Goal: Navigation & Orientation: Find specific page/section

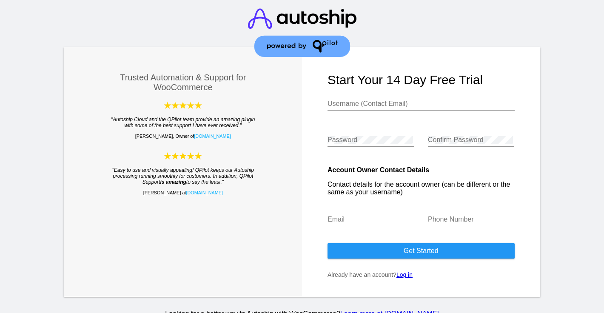
type input "[EMAIL_ADDRESS][DOMAIN_NAME]"
click at [400, 277] on link "Log in" at bounding box center [405, 275] width 16 height 7
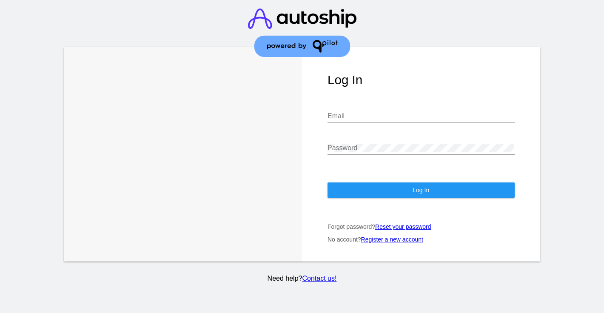
type input "[EMAIL_ADDRESS][DOMAIN_NAME]"
click at [409, 185] on button "Log In" at bounding box center [421, 190] width 187 height 15
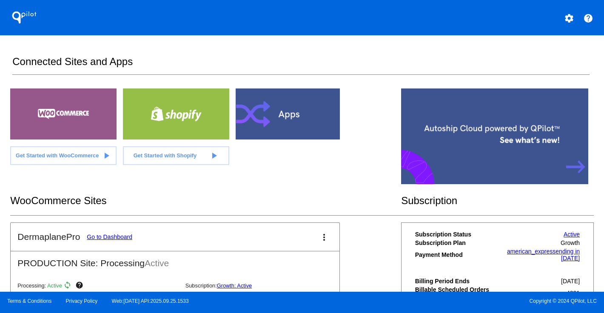
click at [115, 241] on link "Go to Dashboard" at bounding box center [110, 237] width 46 height 7
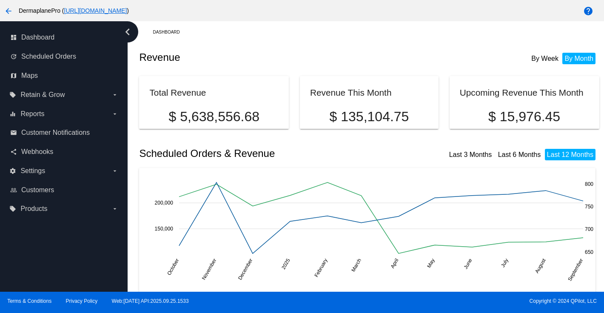
click at [590, 10] on mat-icon "help" at bounding box center [589, 11] width 10 height 10
